Goal: Information Seeking & Learning: Learn about a topic

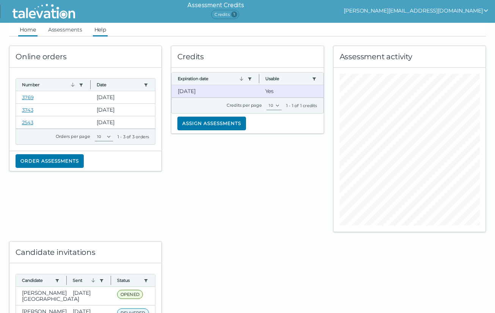
click at [101, 29] on link "Help" at bounding box center [100, 30] width 15 height 14
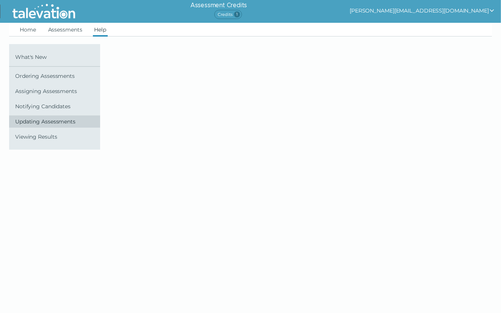
click at [57, 124] on span "Updating Assessments" at bounding box center [56, 121] width 82 height 6
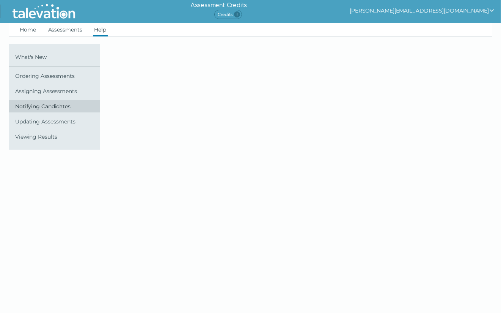
click at [55, 106] on span "Notifying Candidates" at bounding box center [56, 106] width 82 height 6
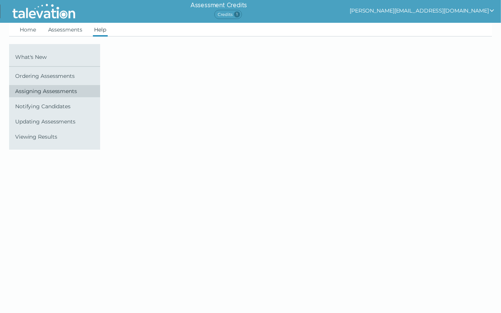
click at [58, 88] on span "Assigning Assessments" at bounding box center [56, 91] width 82 height 6
click at [32, 55] on span "What's New" at bounding box center [56, 57] width 82 height 6
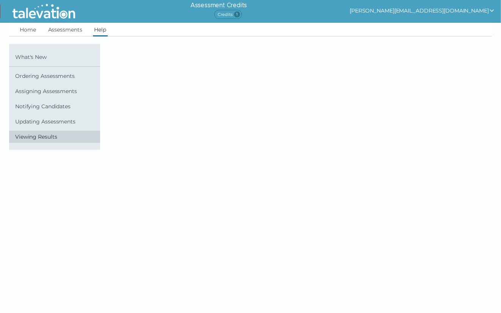
click at [44, 135] on span "Viewing Results" at bounding box center [56, 137] width 82 height 6
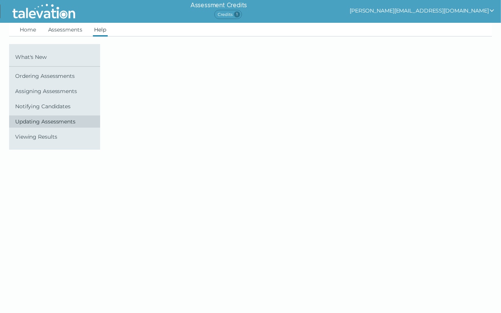
click at [47, 121] on span "Updating Assessments" at bounding box center [56, 121] width 82 height 6
click at [49, 119] on span "Updating Assessments" at bounding box center [56, 121] width 82 height 6
click at [33, 63] on link "What's New" at bounding box center [54, 57] width 91 height 12
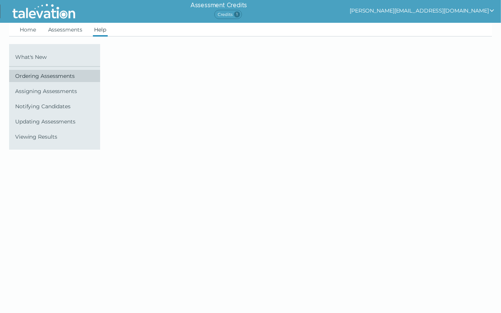
click at [35, 79] on link "Ordering Assessments" at bounding box center [54, 76] width 91 height 12
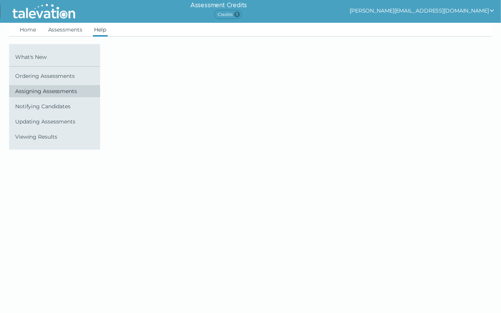
click at [36, 93] on span "Assigning Assessments" at bounding box center [56, 91] width 82 height 6
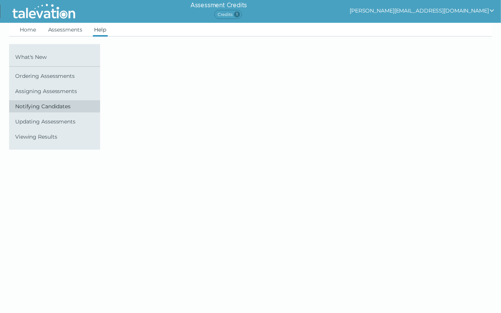
click at [39, 106] on span "Notifying Candidates" at bounding box center [56, 106] width 82 height 6
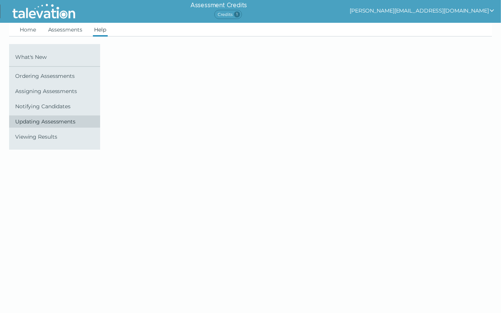
click at [43, 119] on span "Updating Assessments" at bounding box center [56, 121] width 82 height 6
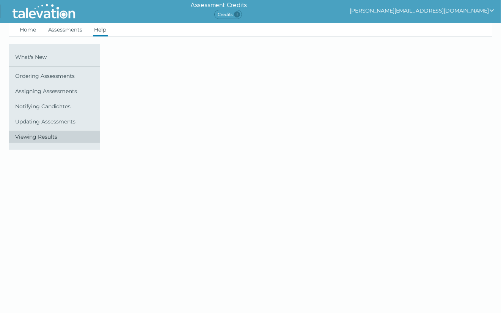
click at [46, 136] on span "Viewing Results" at bounding box center [56, 137] width 82 height 6
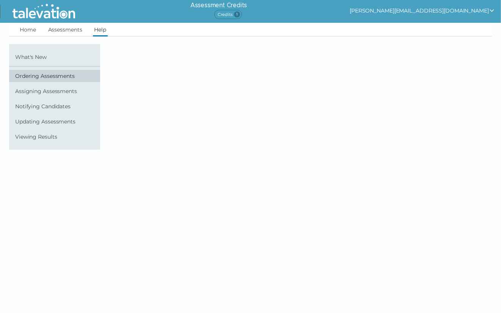
drag, startPoint x: 31, startPoint y: 55, endPoint x: 50, endPoint y: 70, distance: 24.0
click at [32, 54] on span "What's New" at bounding box center [56, 57] width 82 height 6
click at [25, 27] on link "Home" at bounding box center [27, 30] width 19 height 14
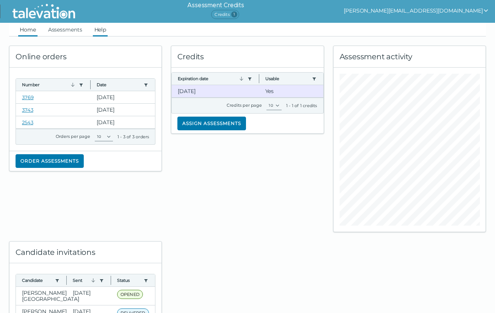
click at [102, 28] on link "Help" at bounding box center [100, 30] width 15 height 14
